Goal: Information Seeking & Learning: Learn about a topic

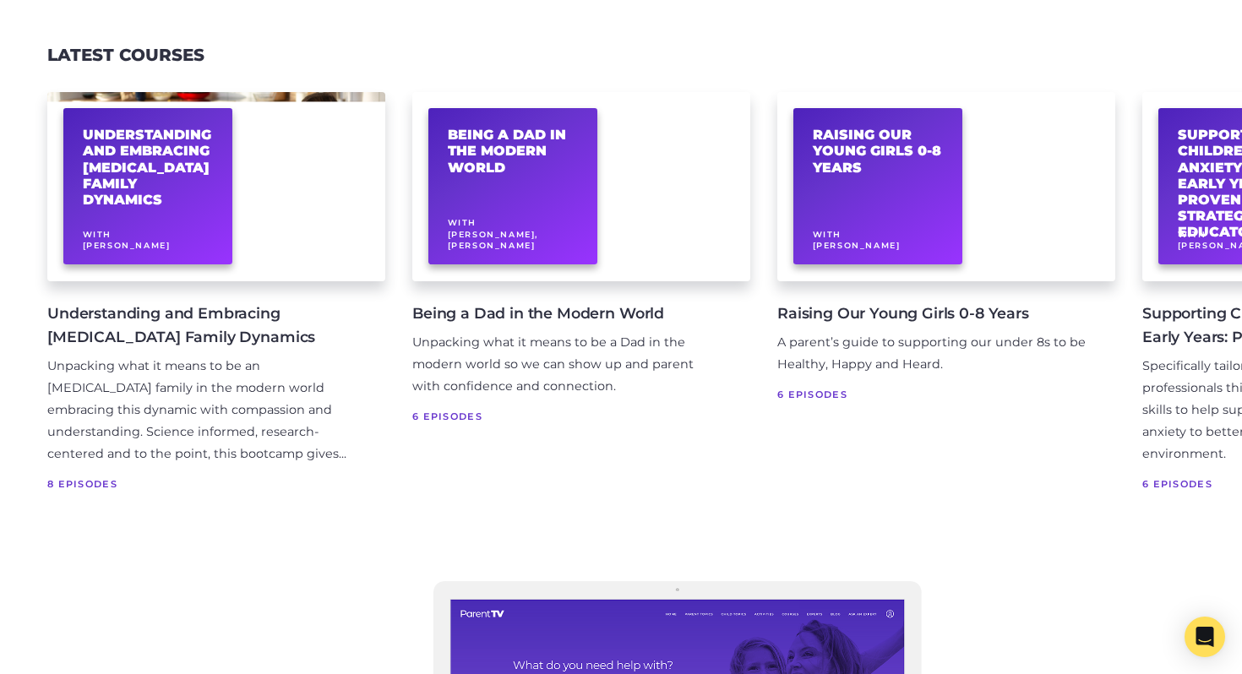
scroll to position [3328, 0]
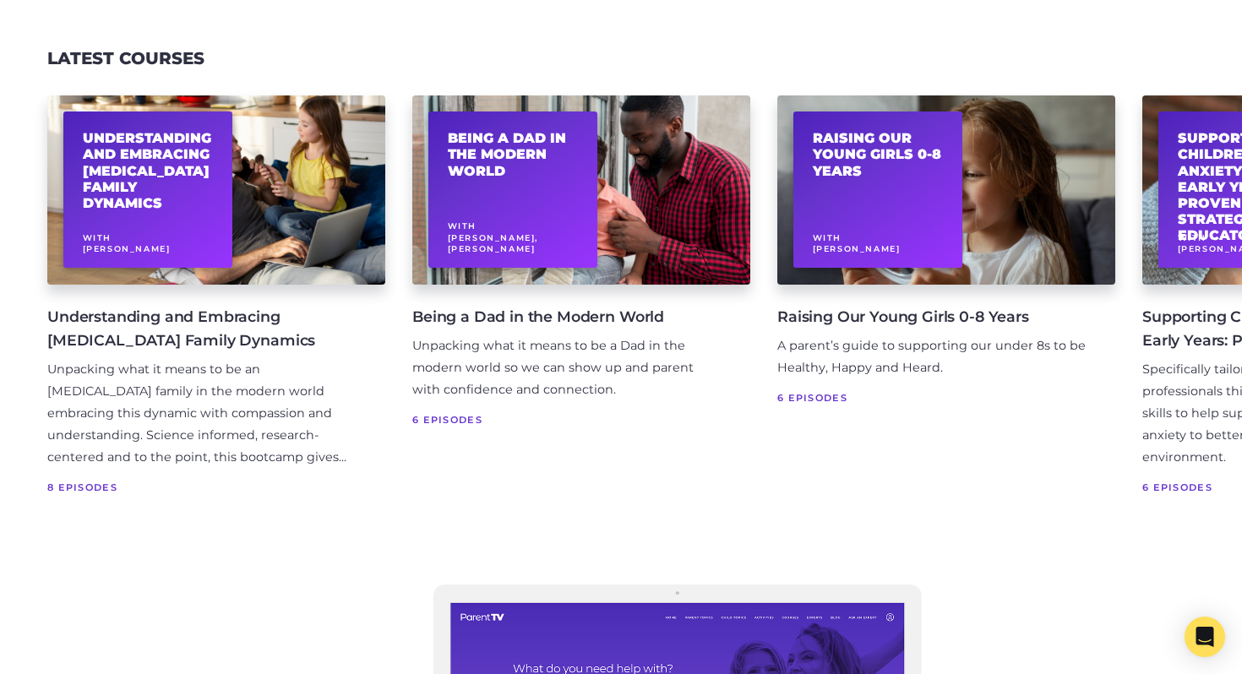
click at [169, 320] on h4 "Understanding and Embracing [MEDICAL_DATA] Family Dynamics" at bounding box center [202, 328] width 311 height 47
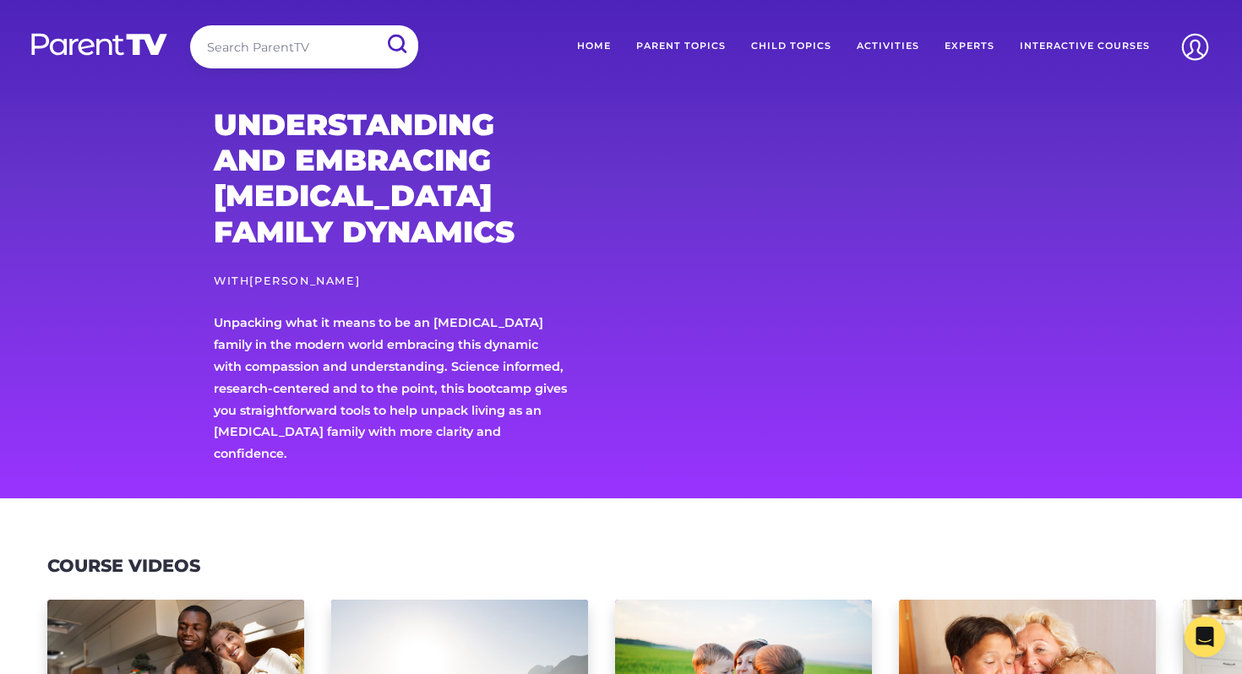
click at [337, 282] on link "[PERSON_NAME]" at bounding box center [304, 281] width 111 height 13
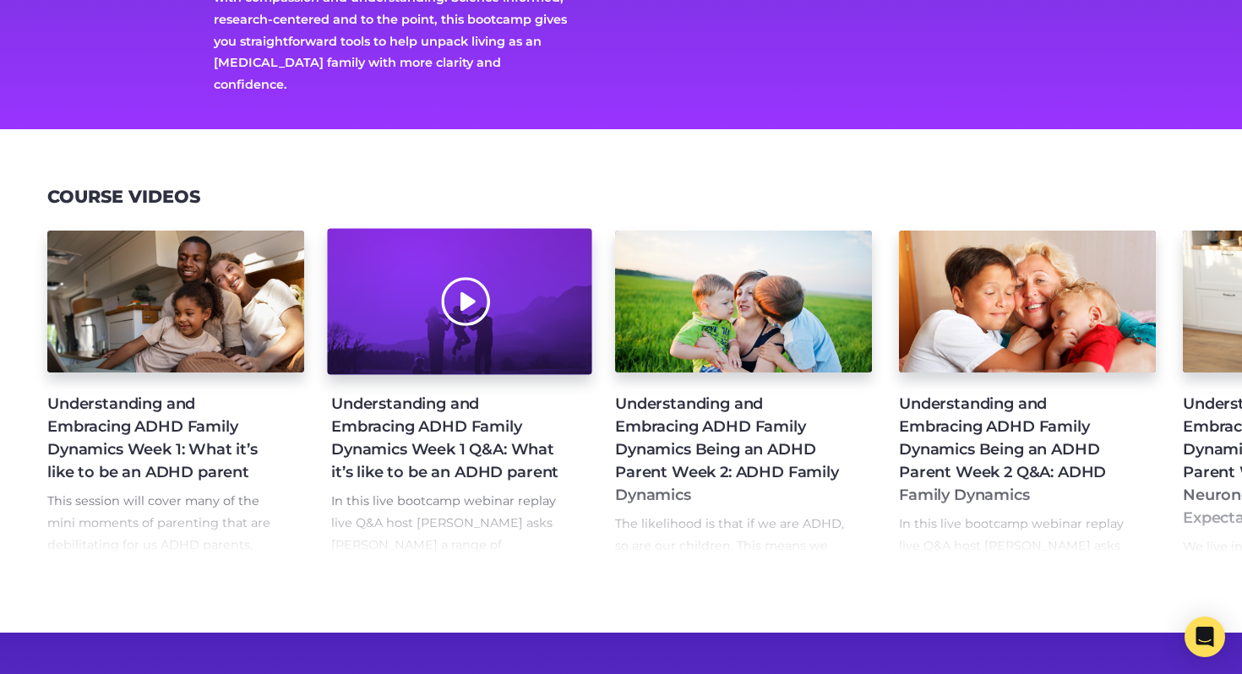
scroll to position [377, 0]
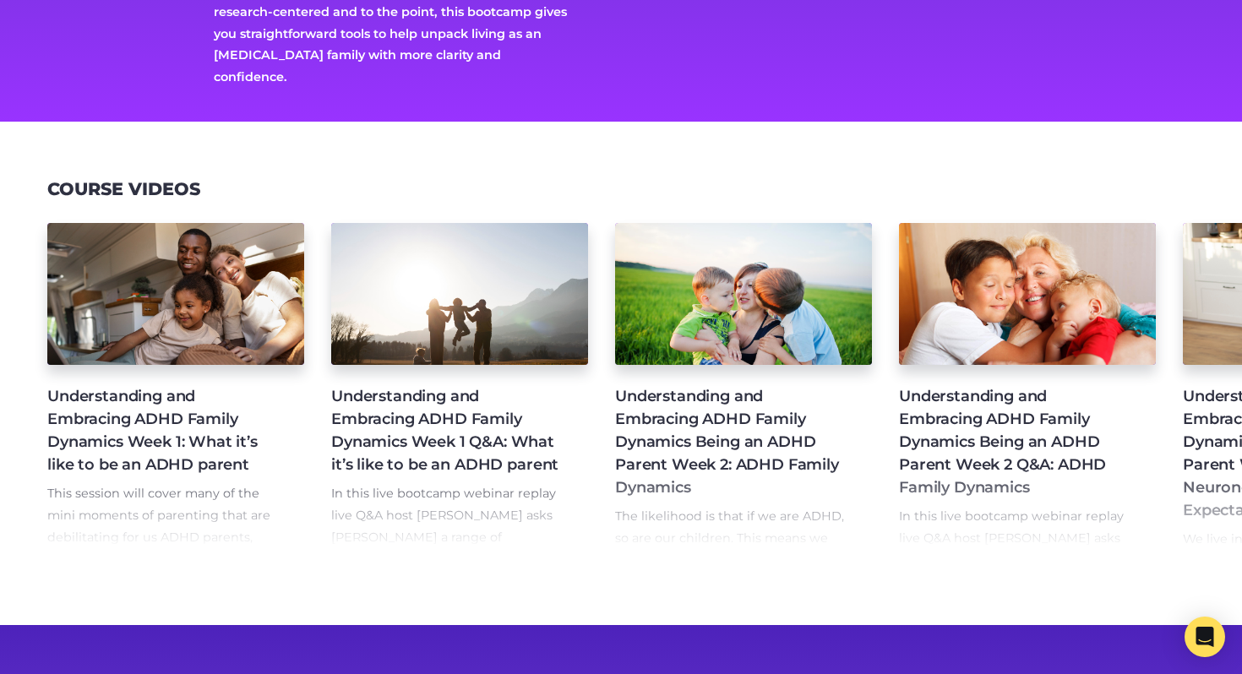
click at [186, 402] on h4 "Understanding and Embracing ADHD Family Dynamics Week 1: What it’s like to be a…" at bounding box center [162, 430] width 230 height 91
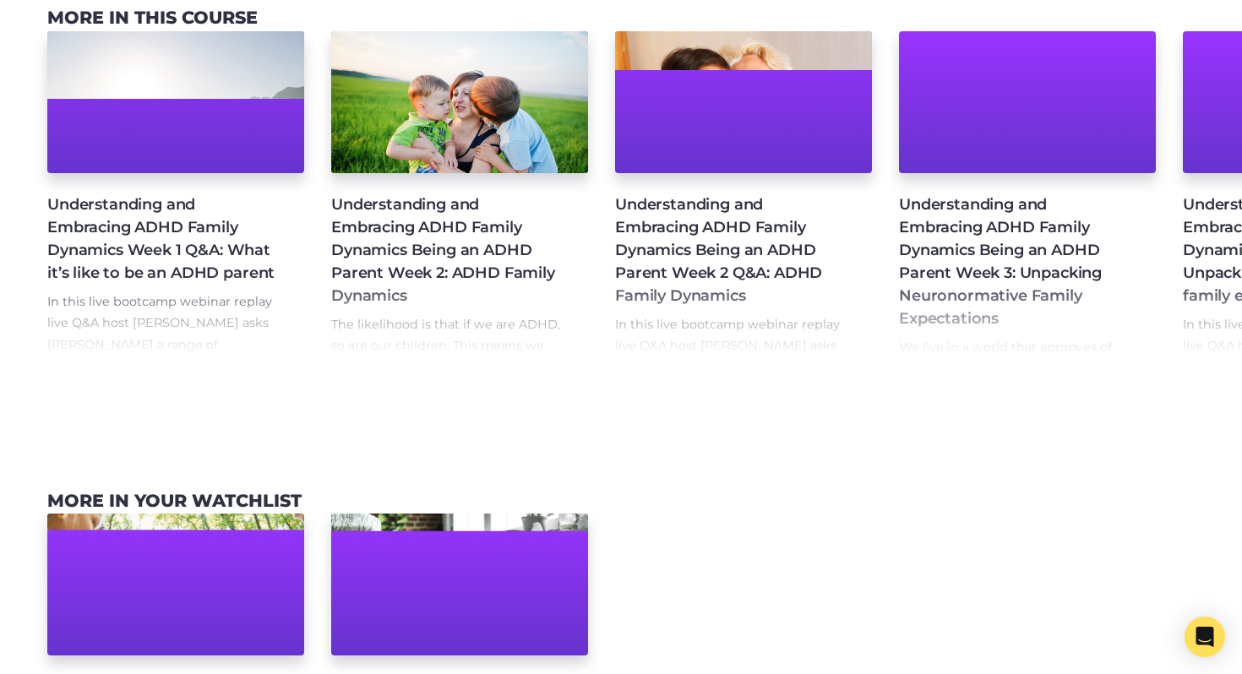
scroll to position [1124, 0]
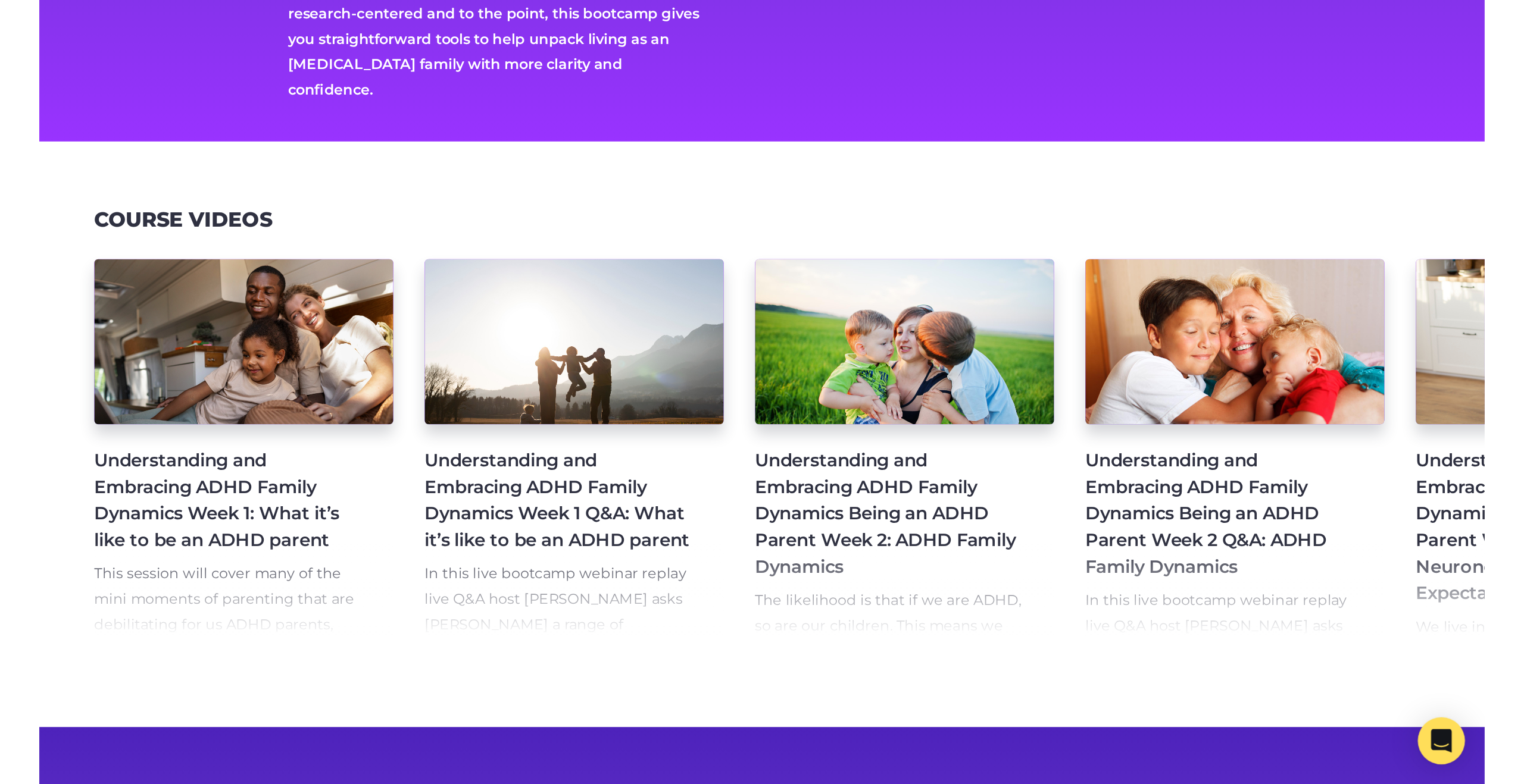
scroll to position [198, 0]
